Goal: Navigation & Orientation: Find specific page/section

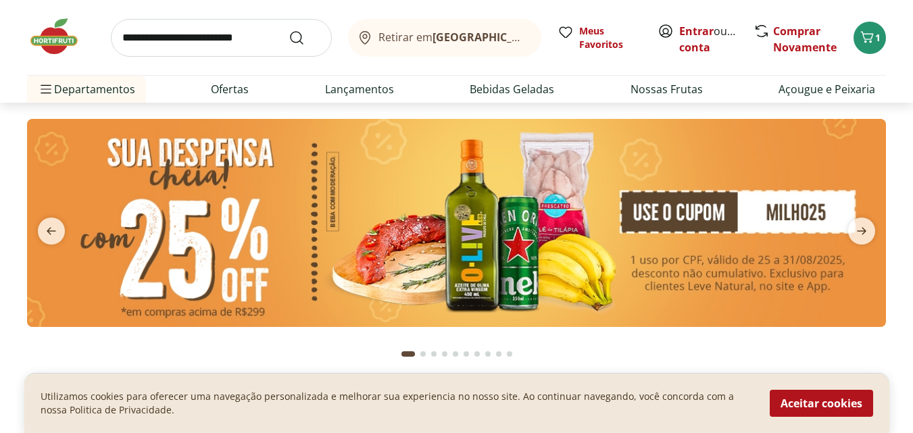
click at [193, 31] on input "search" at bounding box center [221, 38] width 221 height 38
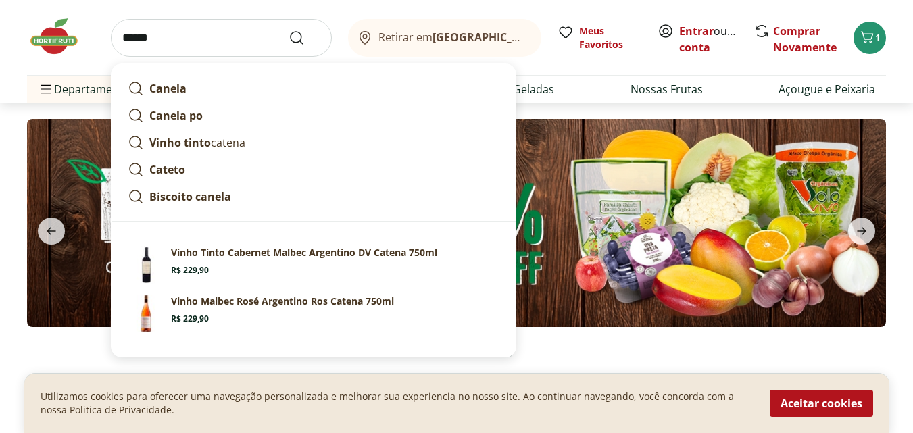
type input "******"
click at [289, 30] on button "Submit Search" at bounding box center [305, 38] width 32 height 16
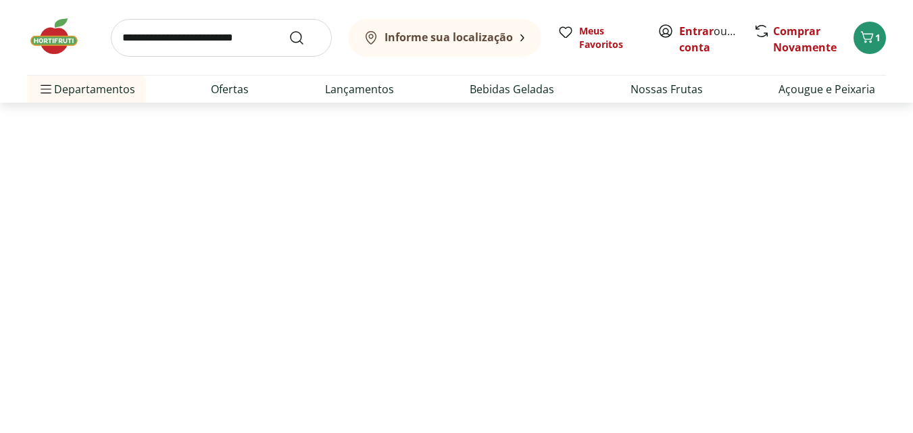
select select "**********"
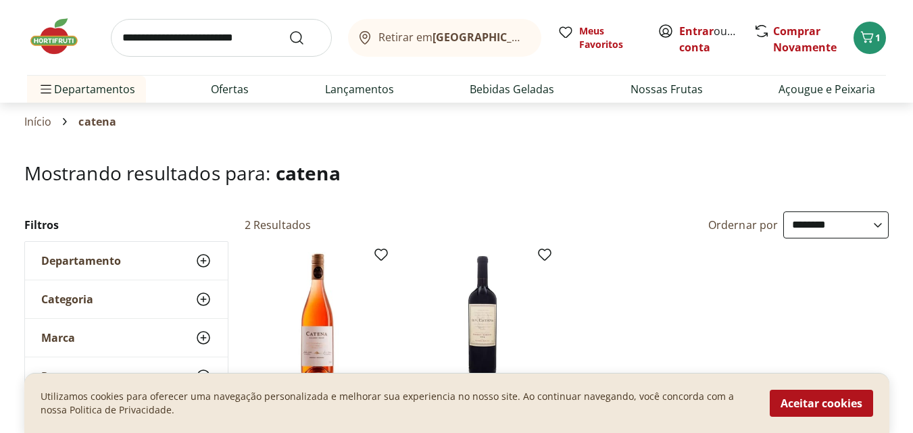
click at [69, 45] on img at bounding box center [61, 36] width 68 height 41
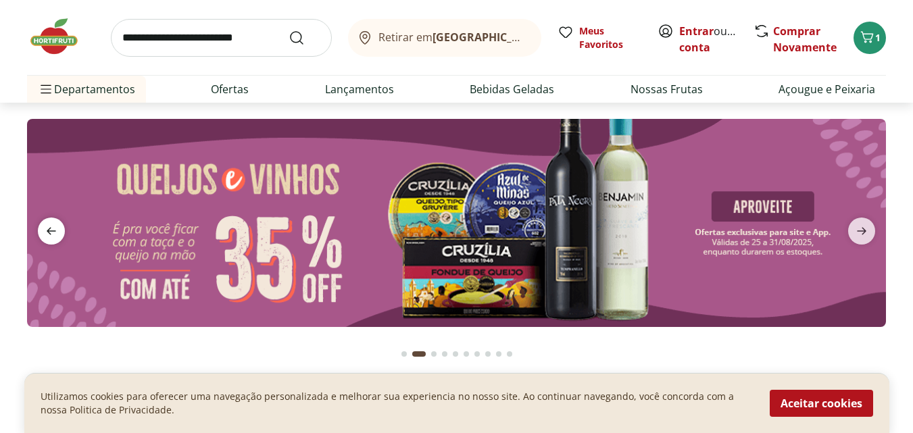
click at [49, 228] on icon "previous" at bounding box center [51, 231] width 16 height 16
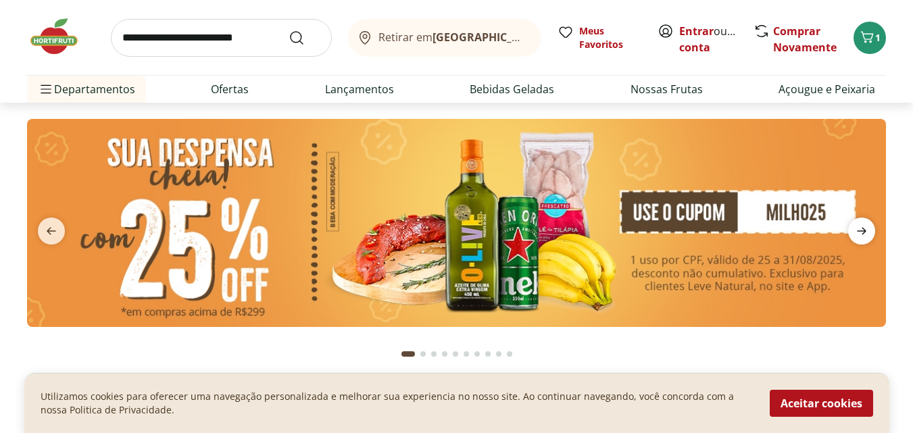
click at [869, 224] on icon "next" at bounding box center [862, 231] width 16 height 16
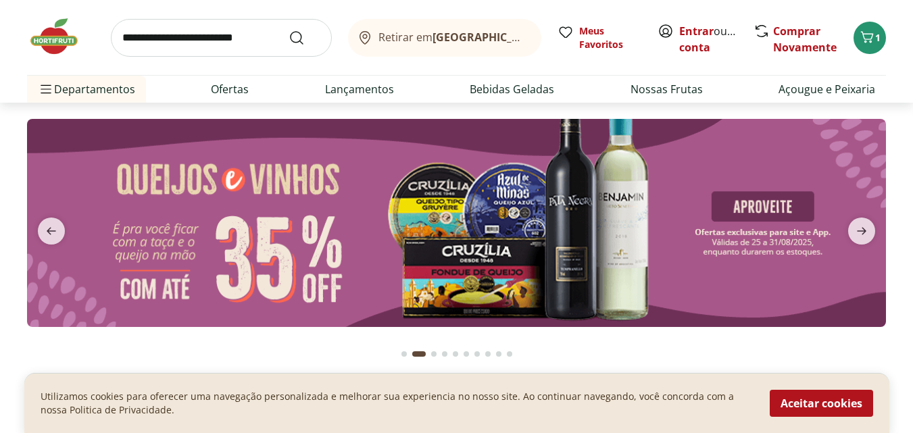
drag, startPoint x: 871, startPoint y: 229, endPoint x: 848, endPoint y: 243, distance: 26.7
click at [871, 229] on span "next" at bounding box center [861, 231] width 27 height 27
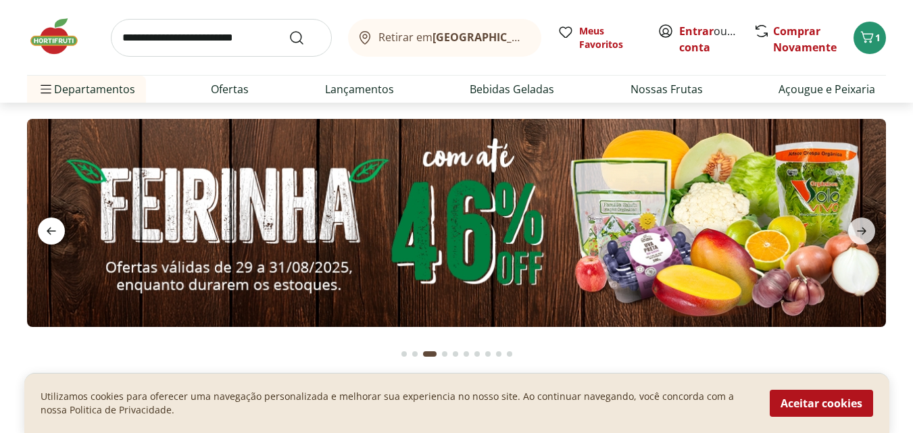
click at [57, 231] on icon "previous" at bounding box center [51, 231] width 16 height 16
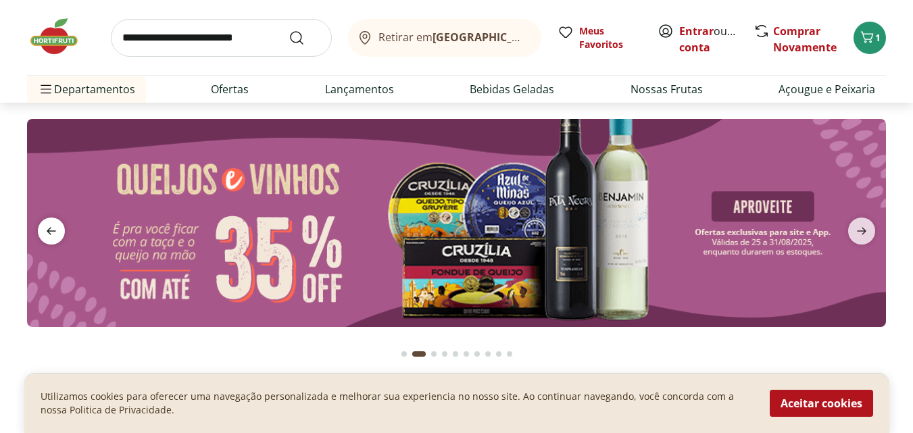
click at [57, 231] on icon "previous" at bounding box center [51, 231] width 16 height 16
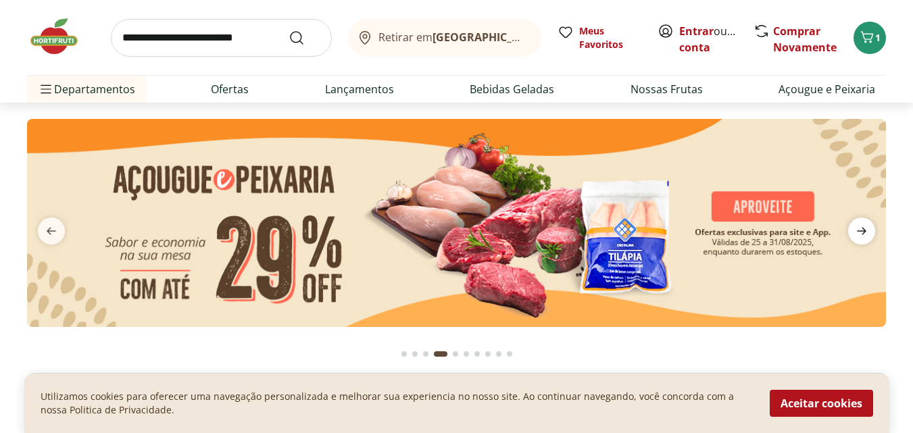
click at [855, 230] on icon "next" at bounding box center [862, 231] width 16 height 16
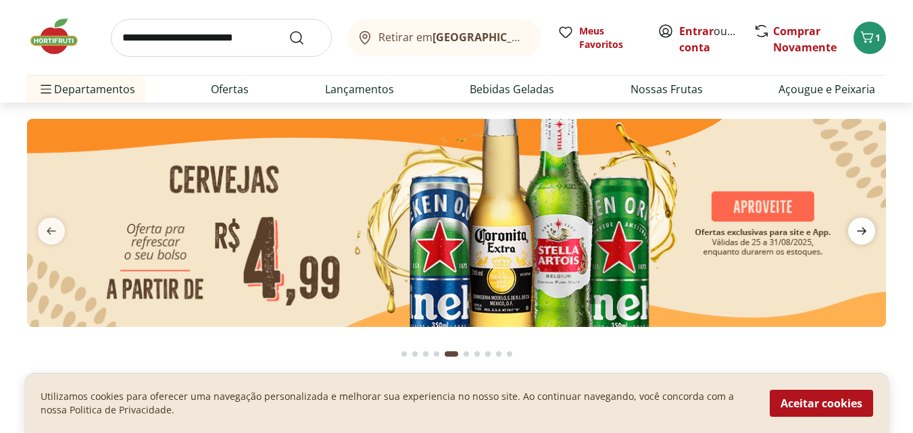
click at [859, 228] on icon "next" at bounding box center [862, 231] width 16 height 16
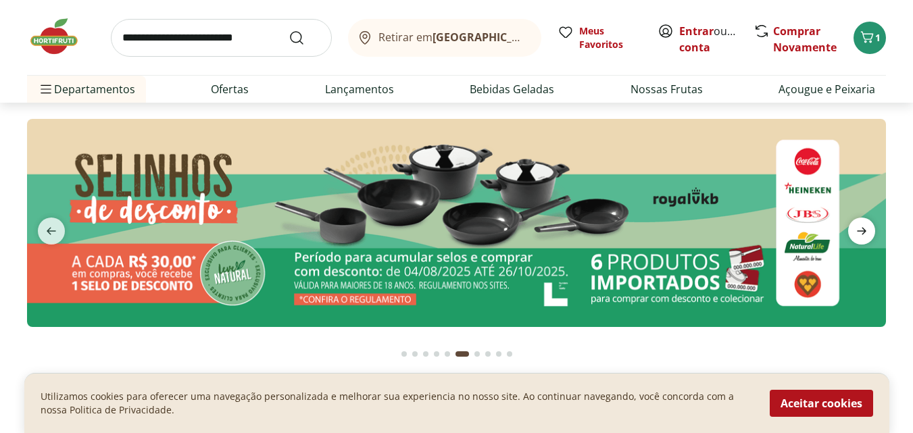
click at [860, 225] on icon "next" at bounding box center [862, 231] width 16 height 16
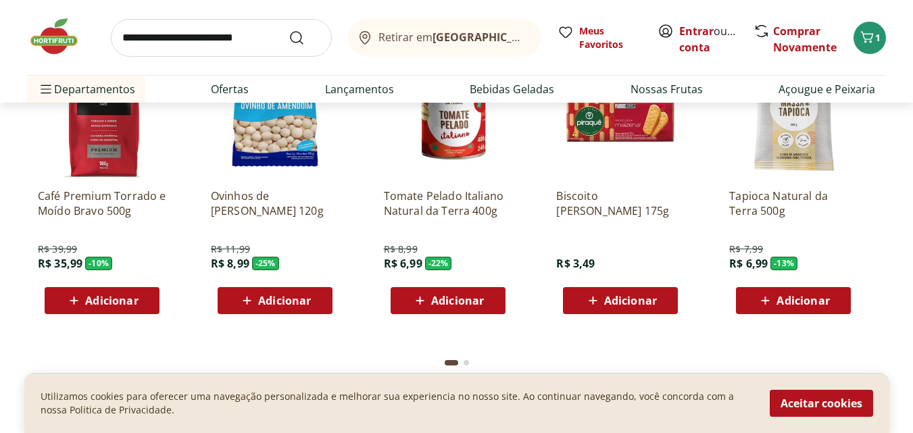
scroll to position [1960, 0]
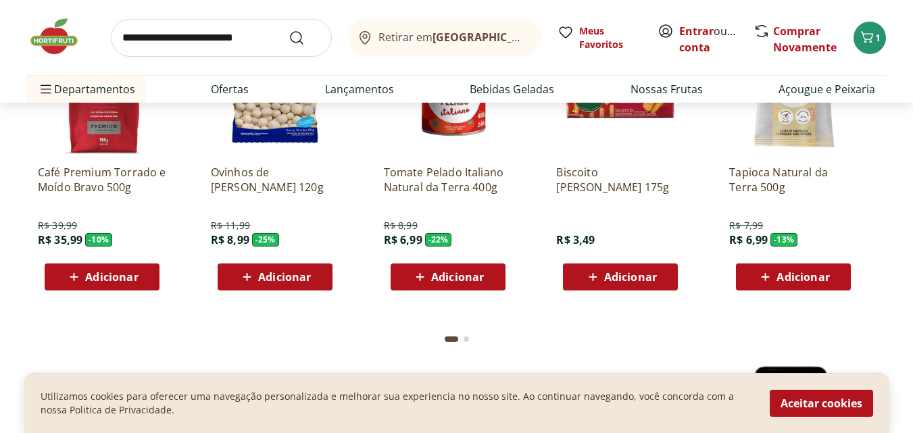
click at [465, 339] on div "Go to page 2 from fs-carousel" at bounding box center [466, 339] width 5 height 5
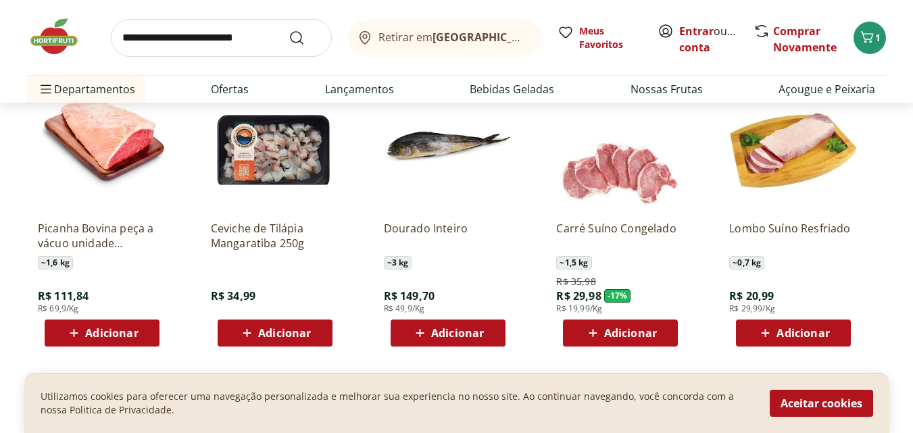
scroll to position [1690, 0]
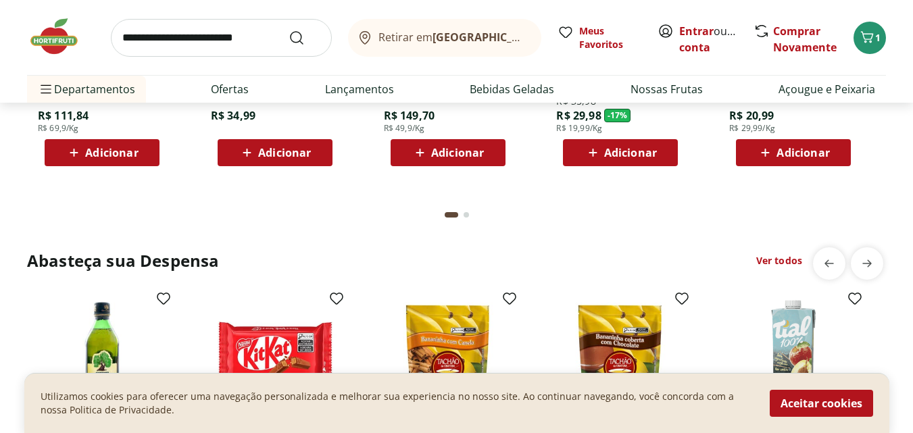
click at [466, 220] on button "Go to page 2 from fs-carousel" at bounding box center [466, 215] width 11 height 32
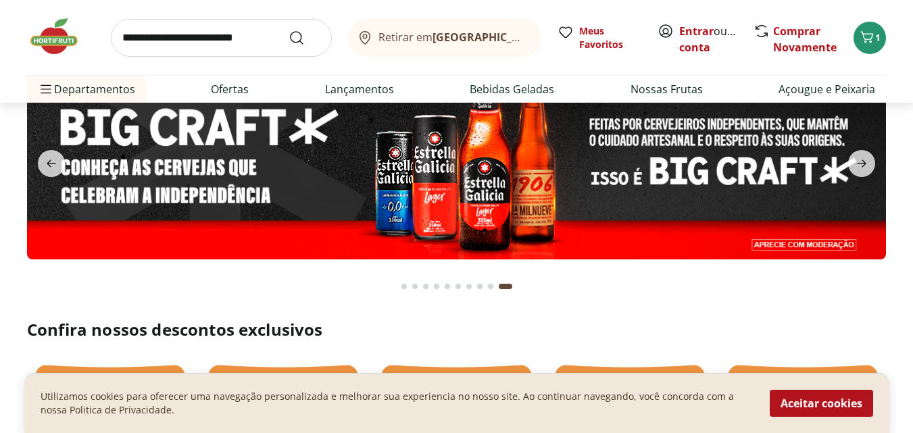
scroll to position [0, 0]
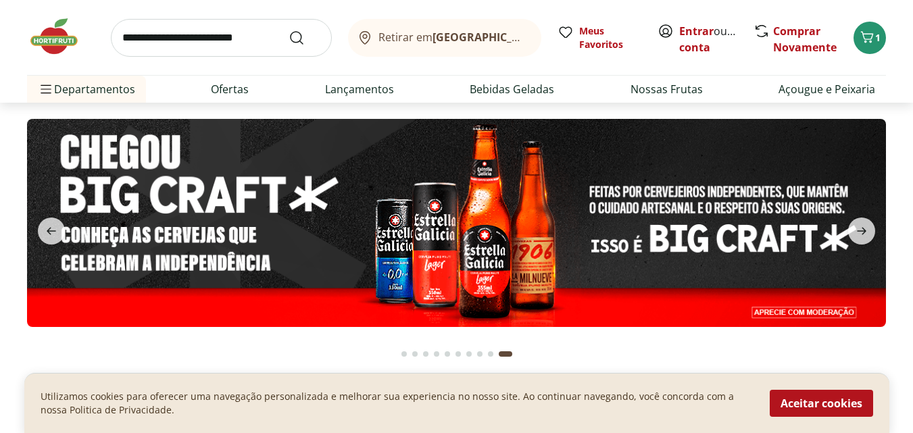
click at [403, 357] on button "Go to page 1 from fs-carousel" at bounding box center [404, 354] width 11 height 32
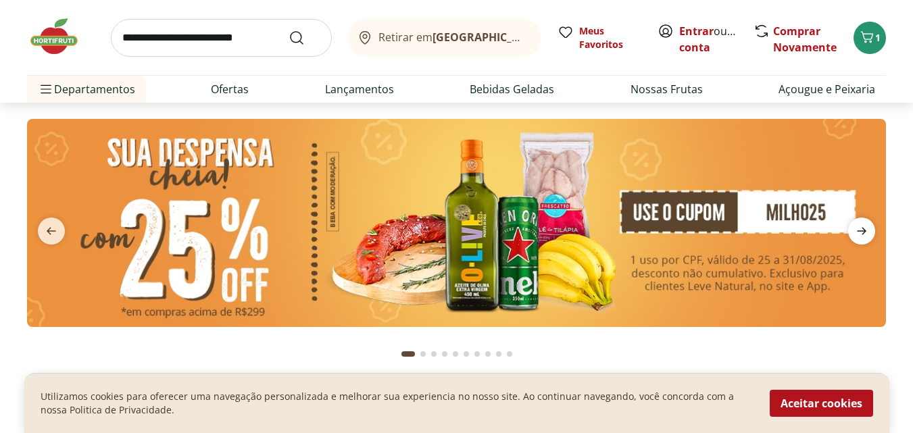
click at [859, 224] on icon "next" at bounding box center [862, 231] width 16 height 16
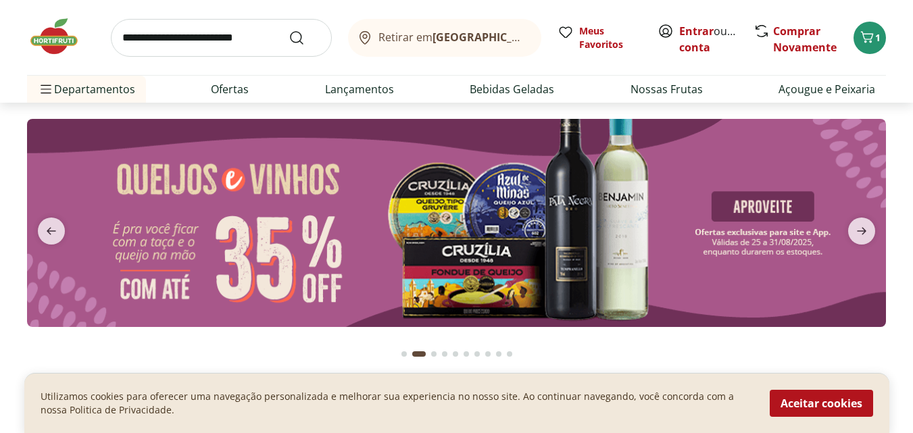
click at [493, 219] on img at bounding box center [456, 223] width 859 height 208
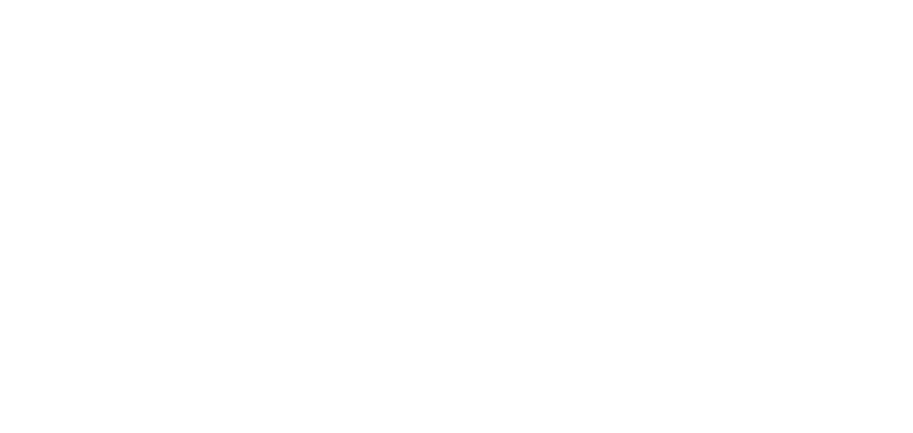
select select "**********"
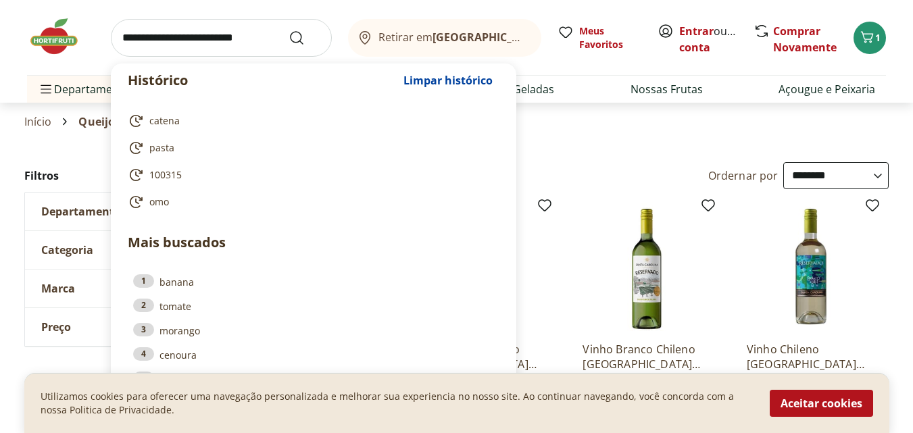
click at [219, 37] on input "search" at bounding box center [221, 38] width 221 height 38
click at [473, 78] on span "Limpar histórico" at bounding box center [448, 80] width 89 height 11
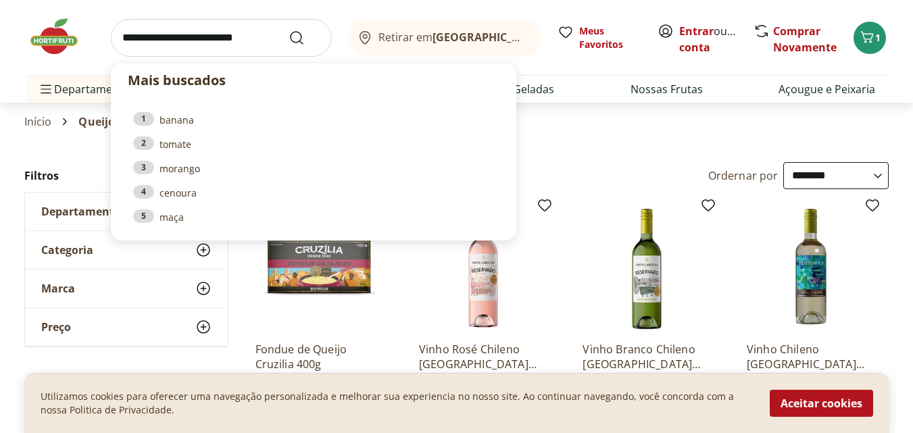
click at [727, 118] on div "Início Queijos e vinhos" at bounding box center [456, 122] width 865 height 16
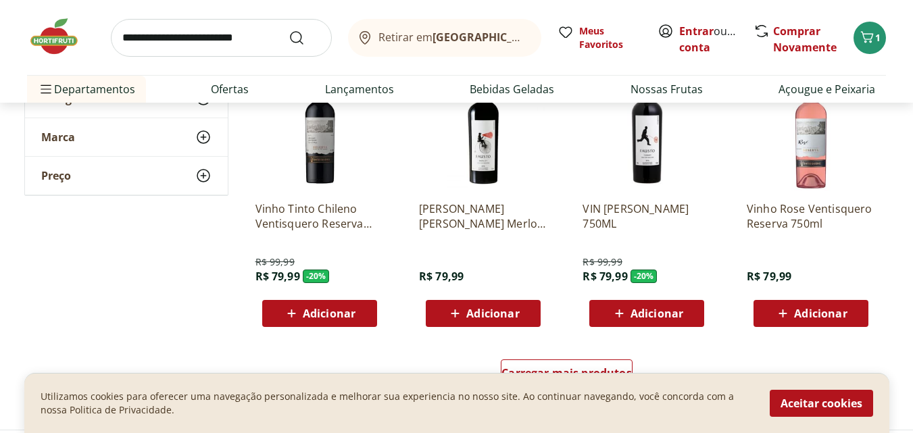
scroll to position [811, 0]
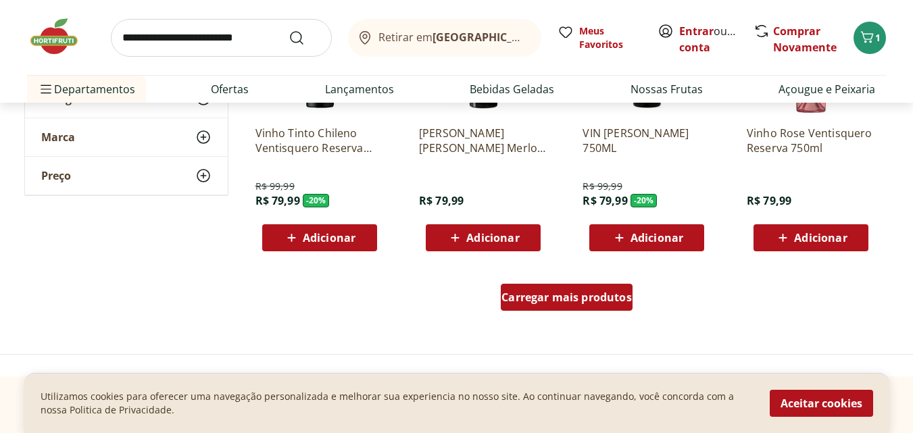
click at [562, 303] on span "Carregar mais produtos" at bounding box center [567, 297] width 130 height 11
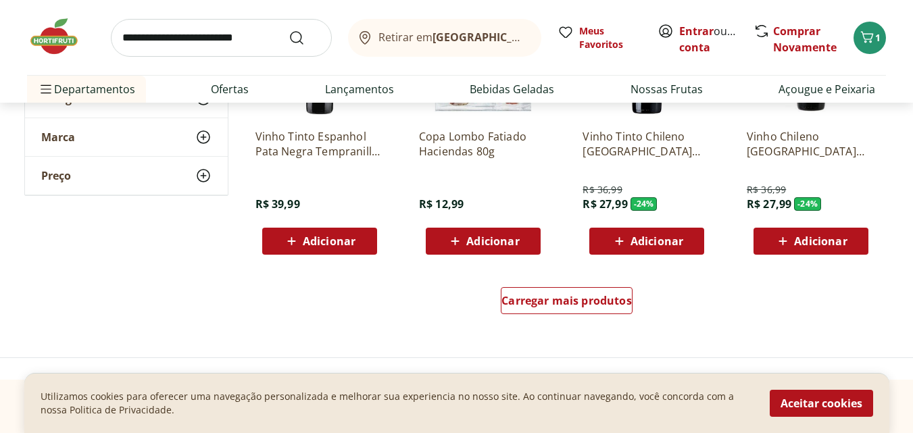
scroll to position [1825, 0]
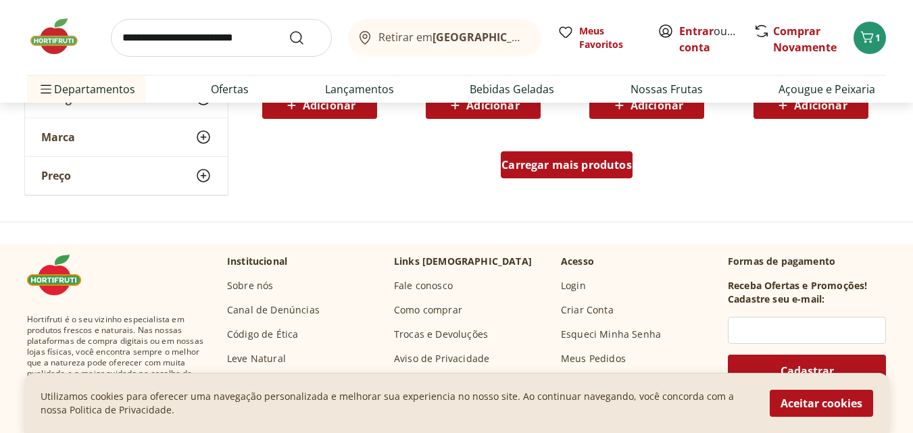
click at [561, 153] on div "Carregar mais produtos" at bounding box center [567, 164] width 132 height 27
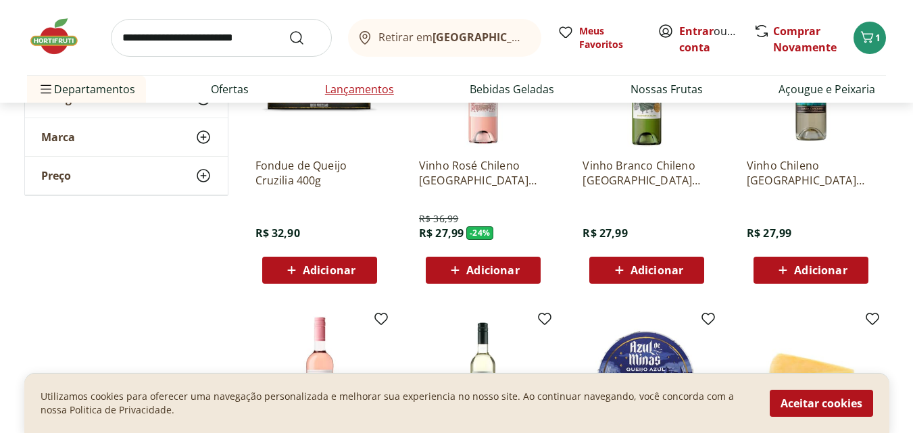
scroll to position [0, 0]
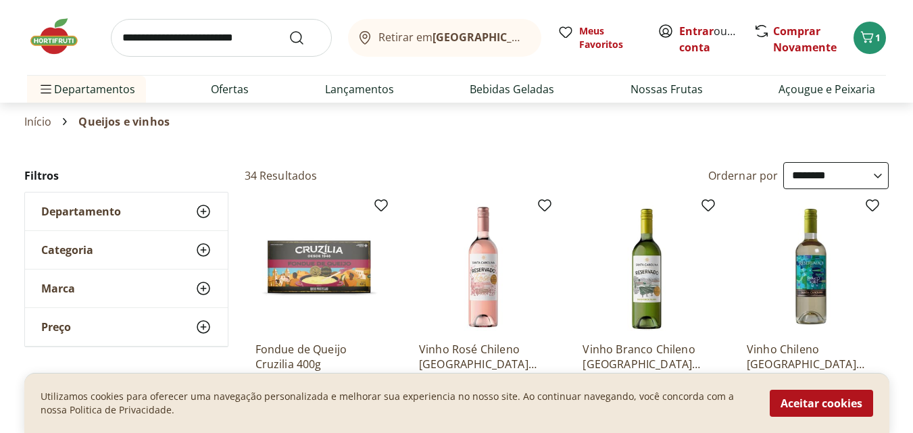
click at [35, 47] on img at bounding box center [61, 36] width 68 height 41
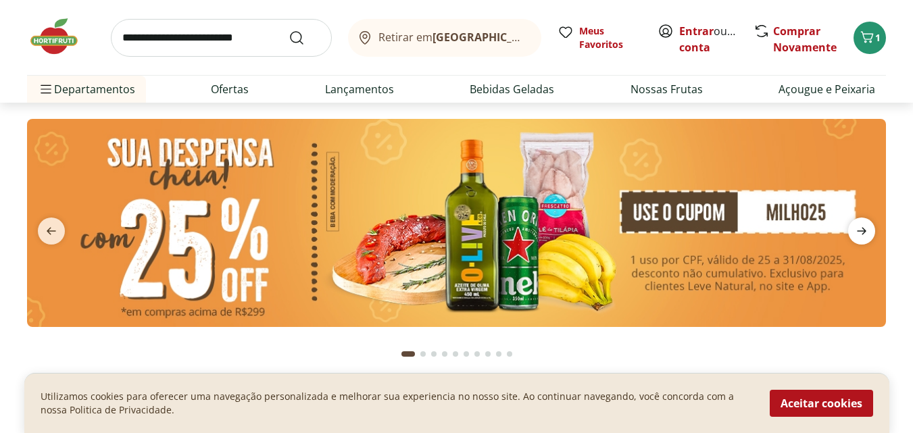
click at [865, 228] on icon "next" at bounding box center [862, 231] width 16 height 16
